Goal: Transaction & Acquisition: Purchase product/service

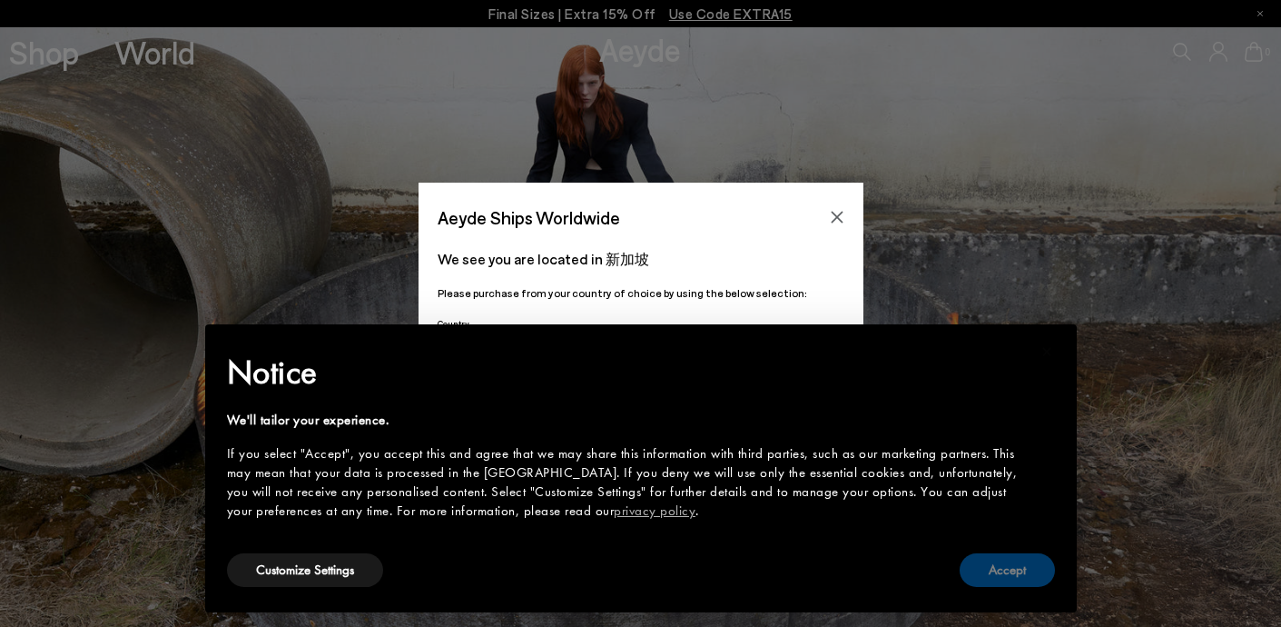
click at [1021, 561] on button "Accept" at bounding box center [1007, 570] width 95 height 34
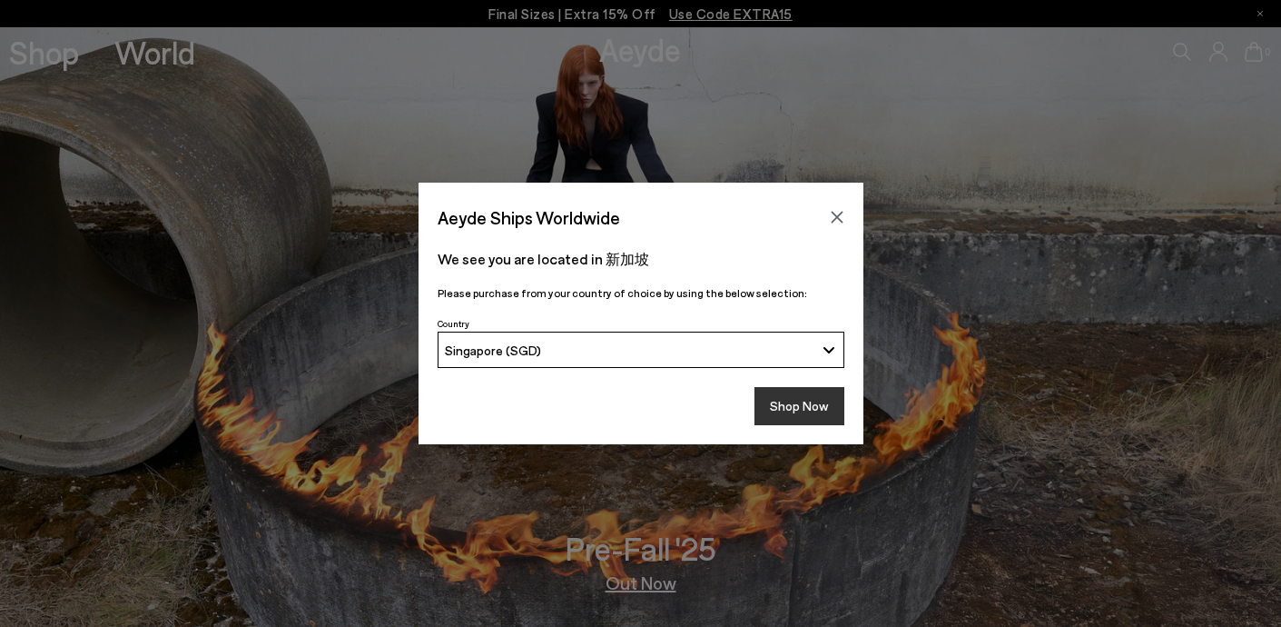
click at [800, 406] on button "Shop Now" at bounding box center [800, 406] width 90 height 38
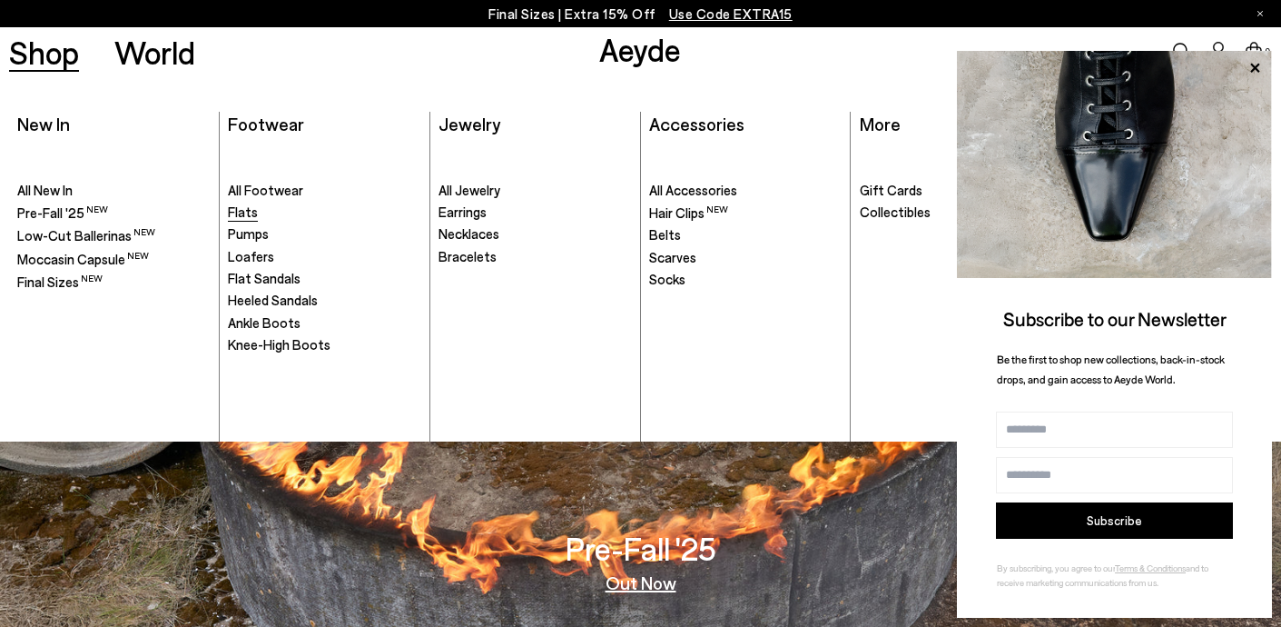
click at [240, 213] on span "Flats" at bounding box center [243, 211] width 30 height 16
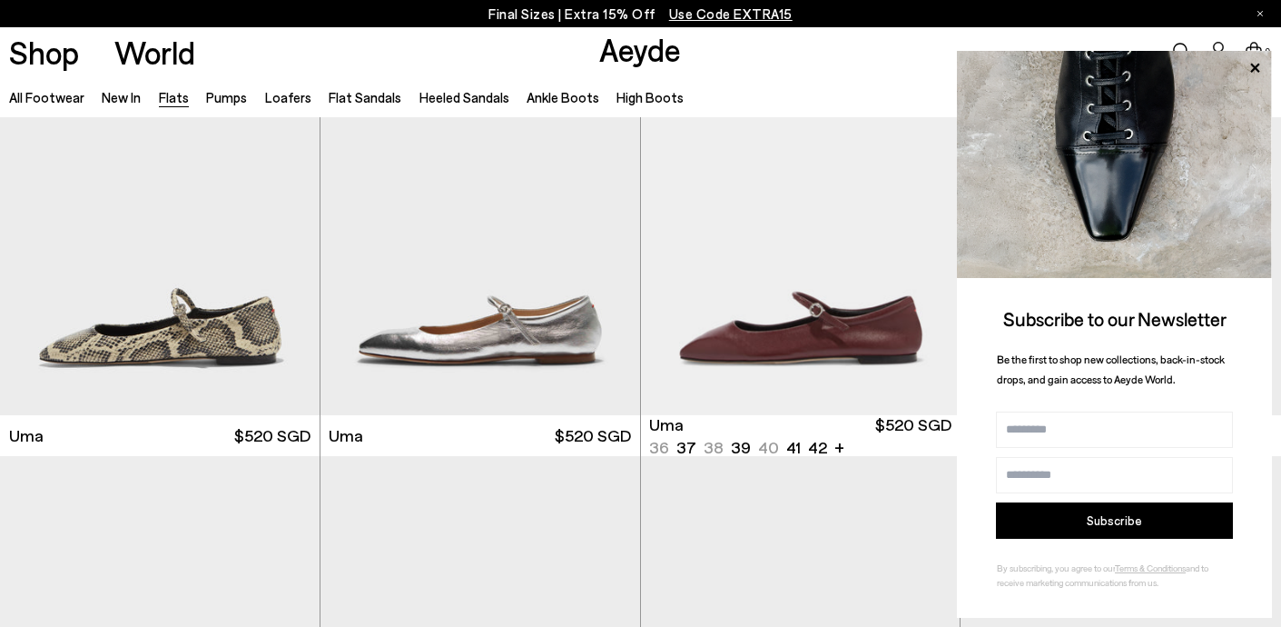
scroll to position [1466, 0]
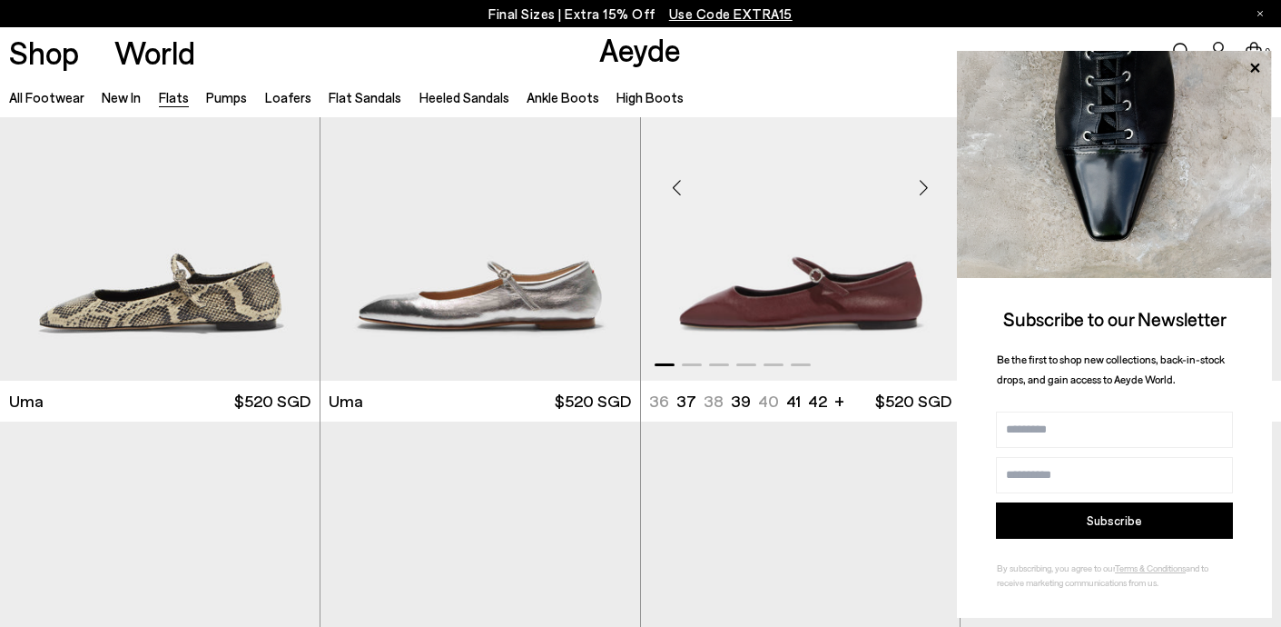
click at [827, 307] on img "1 / 6" at bounding box center [801, 179] width 320 height 401
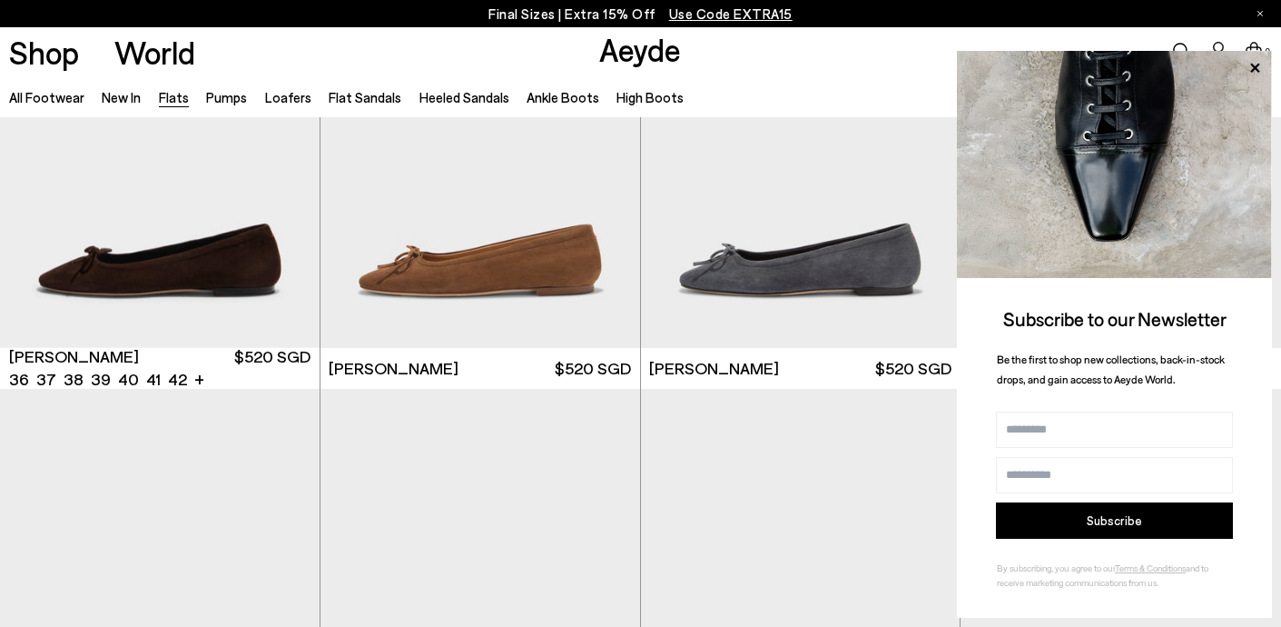
scroll to position [3996, 0]
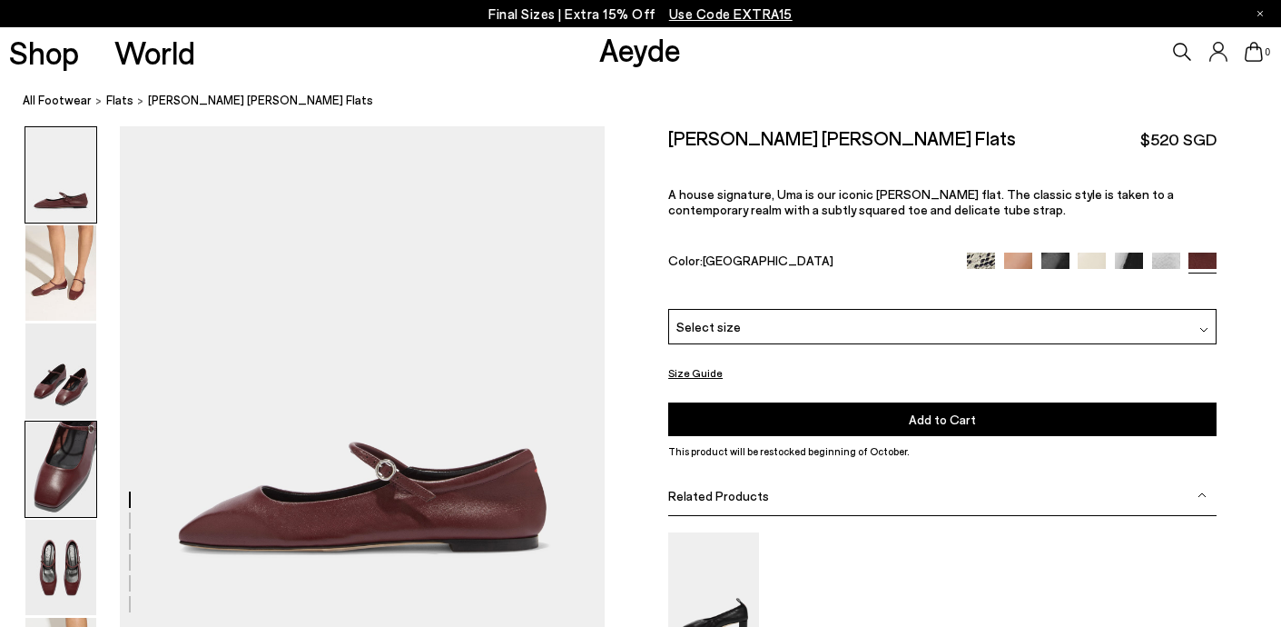
click at [50, 479] on img at bounding box center [60, 468] width 71 height 95
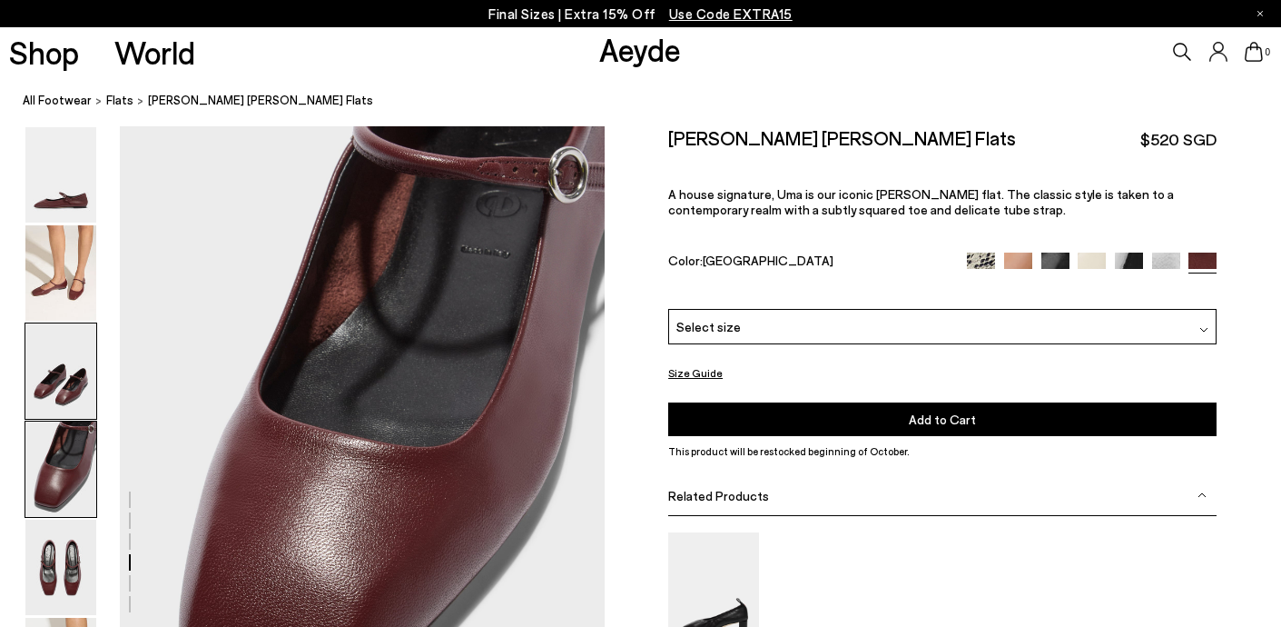
click at [63, 391] on img at bounding box center [60, 370] width 71 height 95
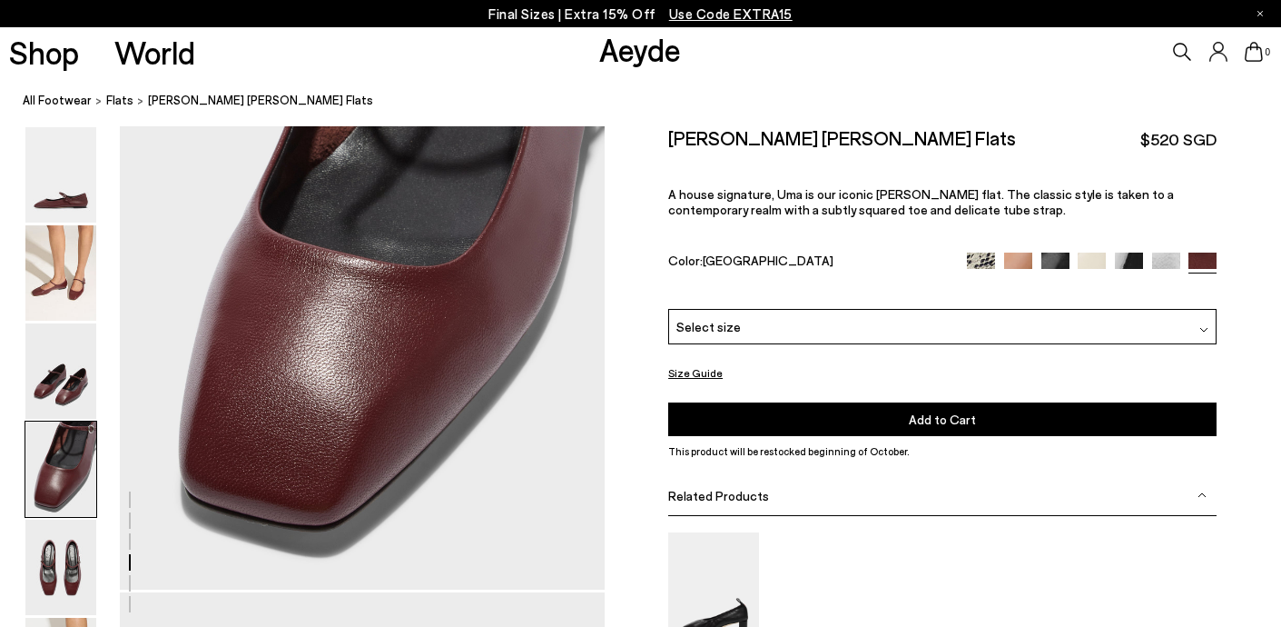
scroll to position [1990, 0]
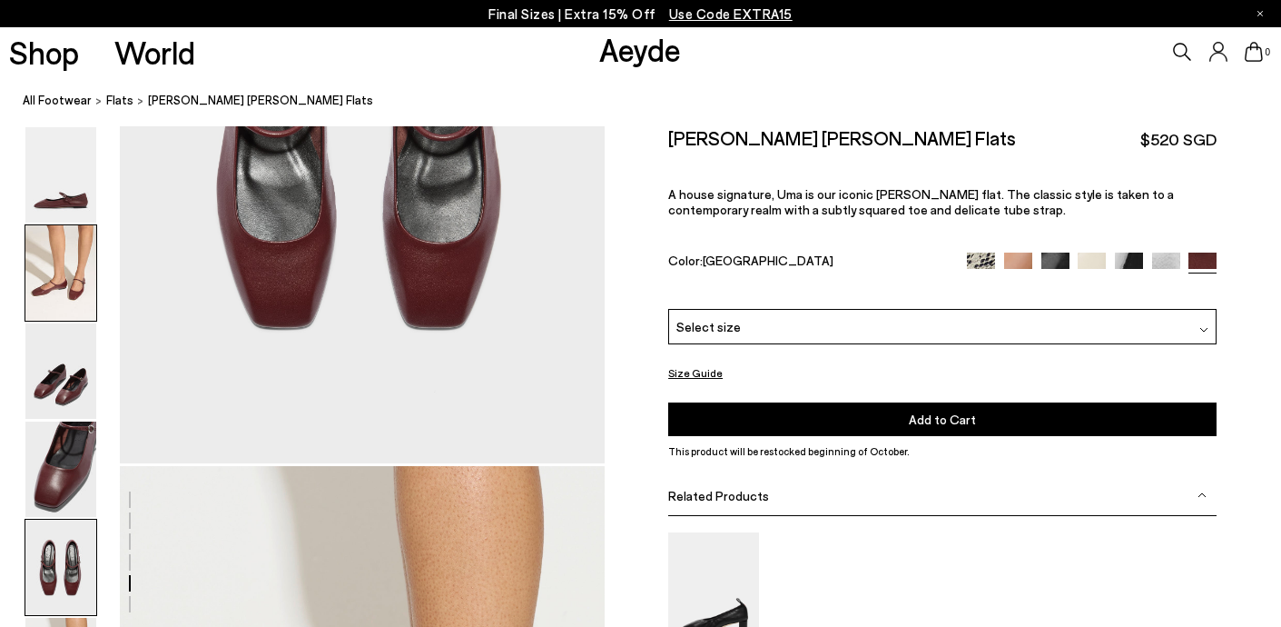
click at [66, 283] on img at bounding box center [60, 272] width 71 height 95
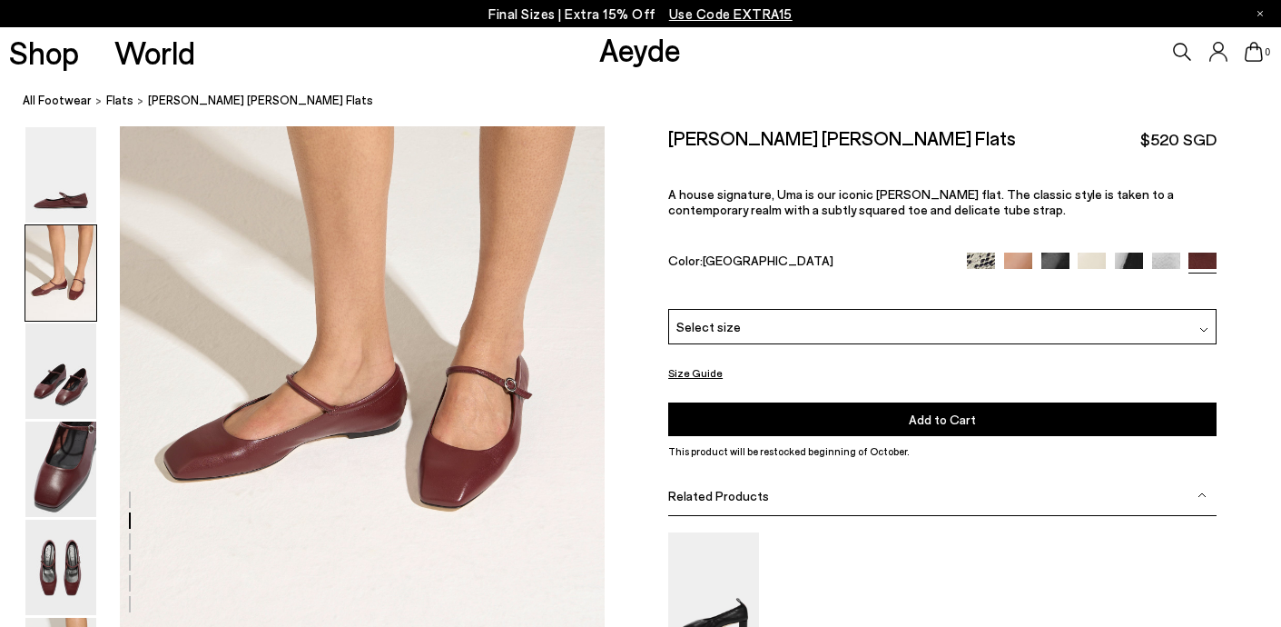
scroll to position [625, 0]
